Goal: Task Accomplishment & Management: Manage account settings

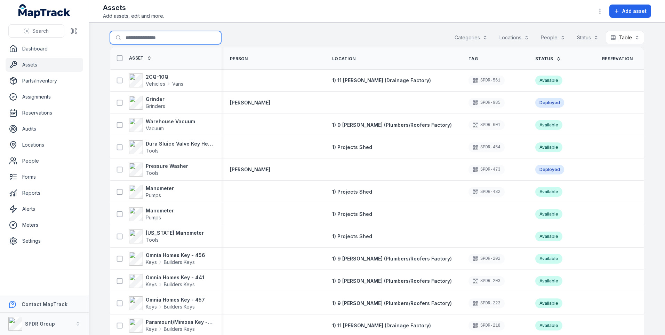
click at [145, 41] on input "Search for assets" at bounding box center [165, 37] width 111 height 13
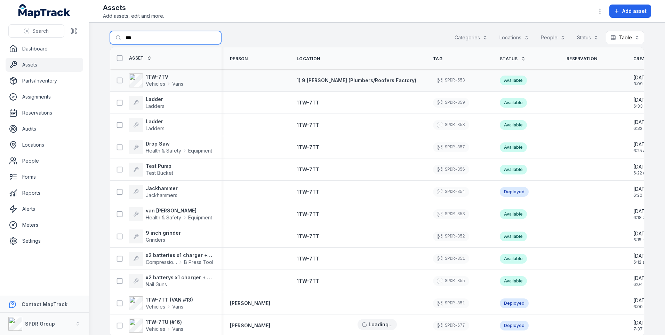
type input "***"
click at [198, 85] on div "1TW-7TV Vehicles Vans" at bounding box center [163, 80] width 100 height 14
click at [192, 83] on div "1TW-7TV Vehicles Vans" at bounding box center [163, 80] width 100 height 14
click at [222, 80] on div at bounding box center [255, 81] width 67 height 6
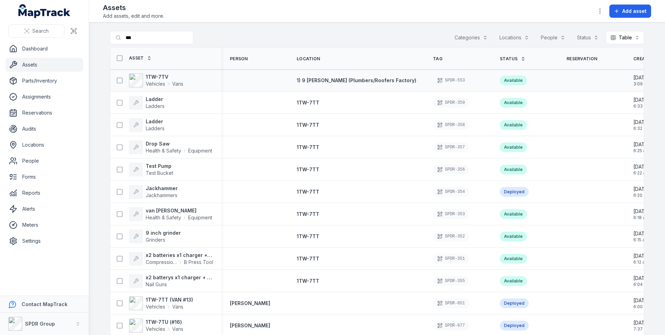
click at [222, 80] on div at bounding box center [255, 81] width 67 height 6
click at [160, 76] on strong "1TW-7TV" at bounding box center [165, 76] width 38 height 7
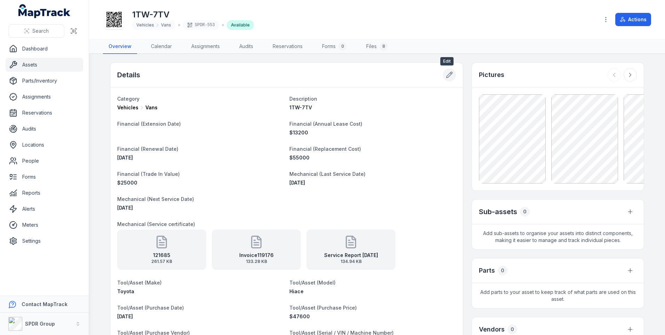
click at [443, 77] on button at bounding box center [449, 74] width 13 height 13
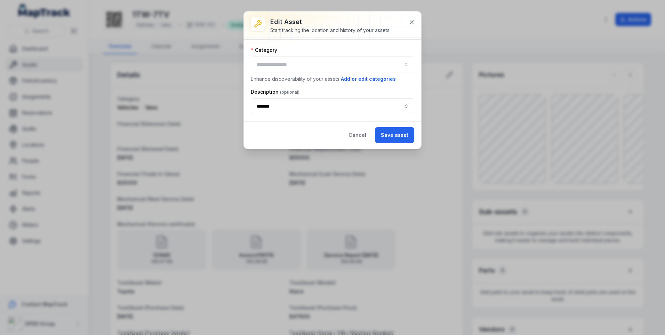
type input "****"
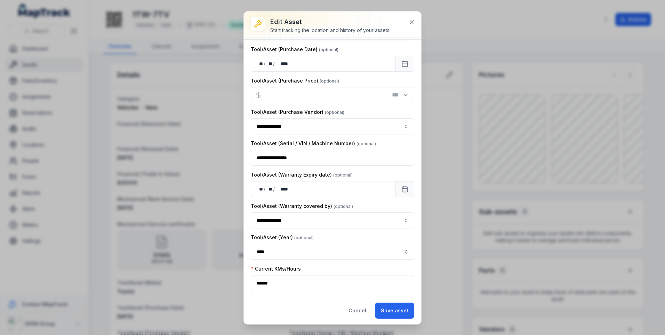
scroll to position [495, 0]
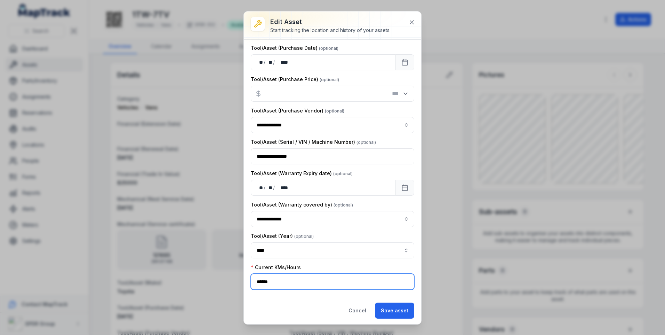
click at [269, 286] on input "******" at bounding box center [332, 281] width 163 height 16
paste input "text"
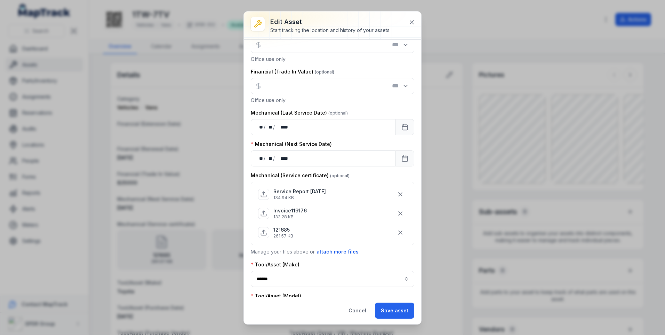
scroll to position [182, 0]
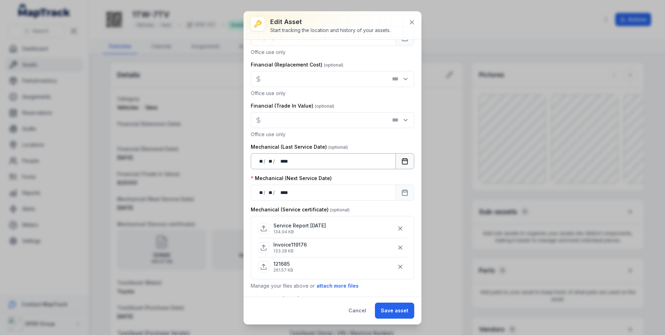
type input "******"
click at [402, 164] on rect "Calendar" at bounding box center [404, 161] width 5 height 5
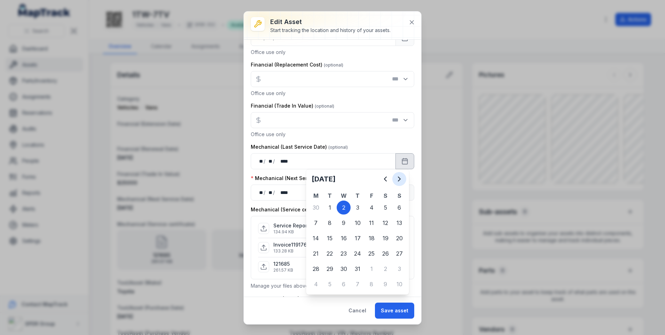
click at [398, 178] on icon "Next" at bounding box center [399, 179] width 8 height 8
click at [401, 179] on icon "Next" at bounding box center [399, 179] width 8 height 8
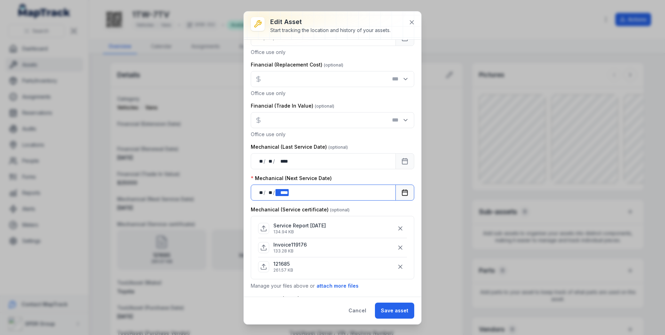
click at [314, 192] on div "** ** / ** ** / **** ****" at bounding box center [323, 192] width 145 height 16
click at [402, 195] on rect "Calendar" at bounding box center [404, 192] width 5 height 5
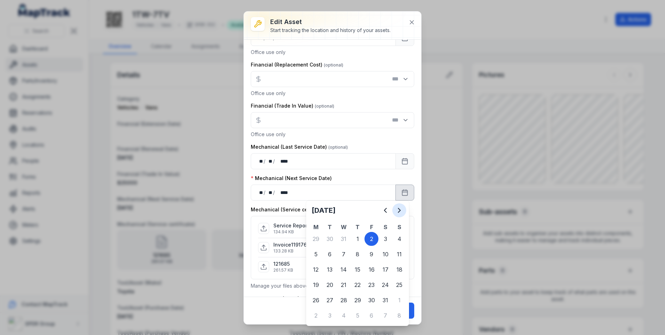
click at [400, 214] on button "Next" at bounding box center [399, 210] width 14 height 14
click at [401, 213] on icon "Next" at bounding box center [399, 210] width 8 height 8
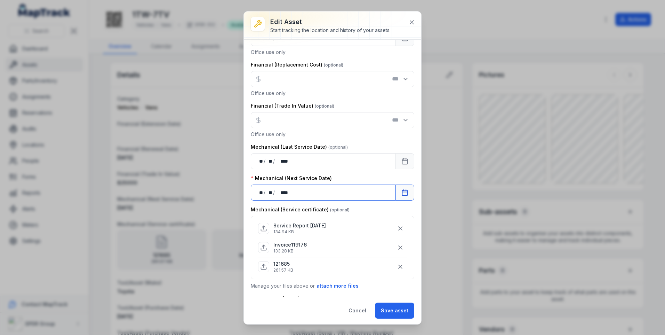
scroll to position [251, 0]
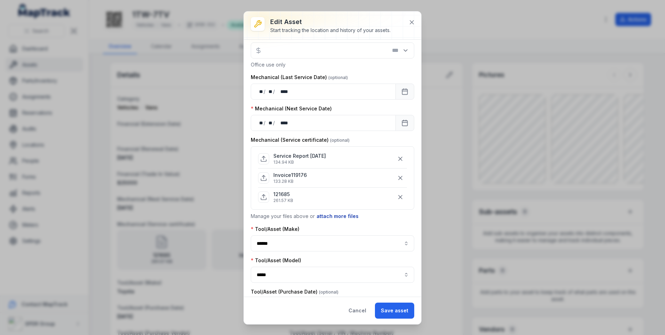
click at [327, 216] on button "attach more files" at bounding box center [337, 216] width 43 height 8
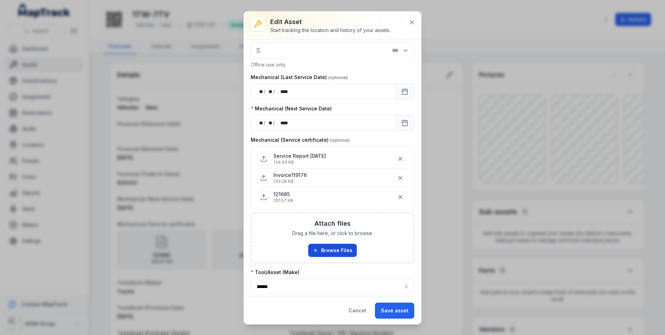
click at [343, 248] on button "Browse Files" at bounding box center [332, 249] width 49 height 13
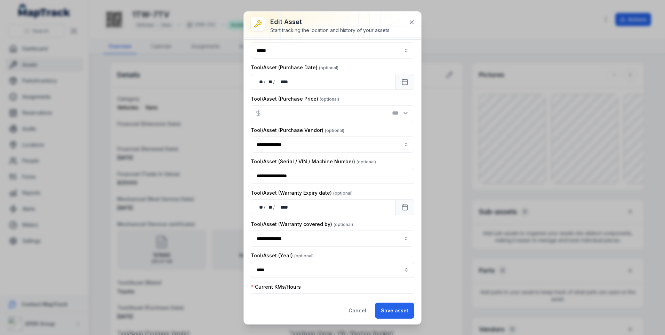
scroll to position [566, 0]
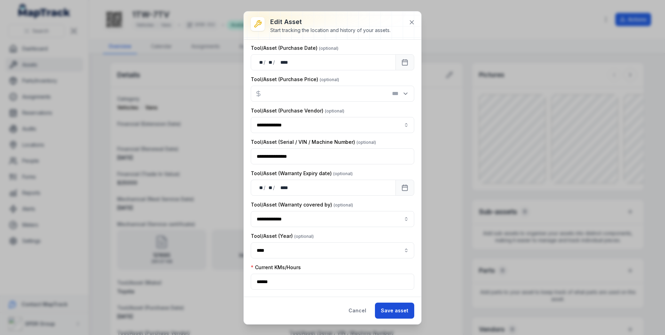
click at [390, 311] on button "Save asset" at bounding box center [394, 310] width 39 height 16
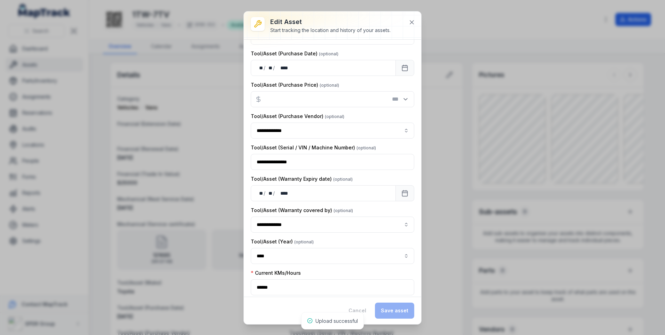
scroll to position [571, 0]
